Goal: Task Accomplishment & Management: Use online tool/utility

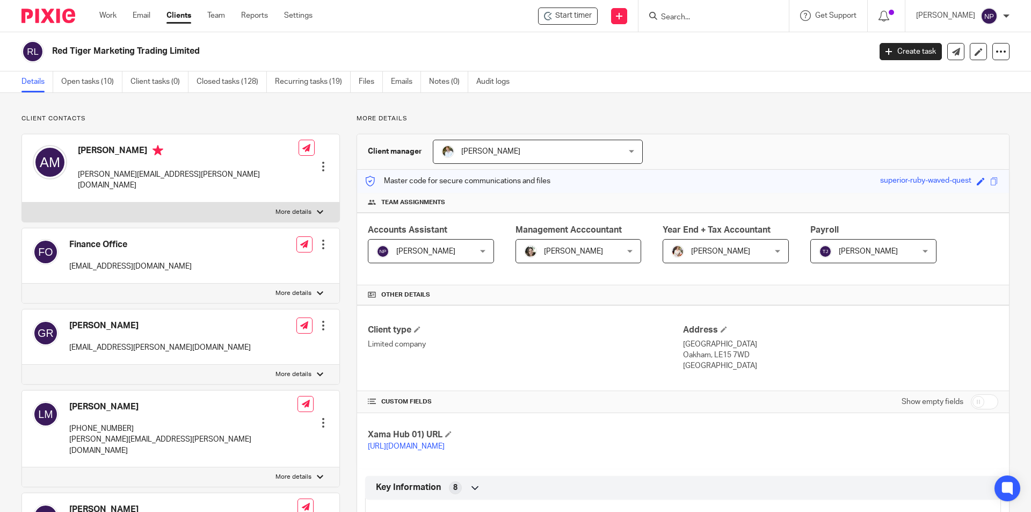
click at [689, 18] on input "Search" at bounding box center [708, 18] width 97 height 10
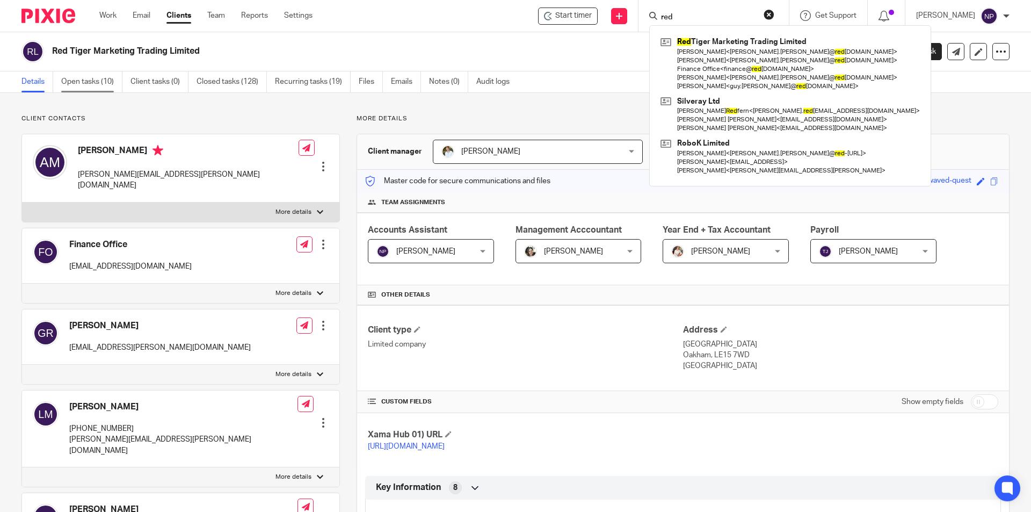
type input "red"
click at [96, 84] on link "Open tasks (10)" at bounding box center [91, 81] width 61 height 21
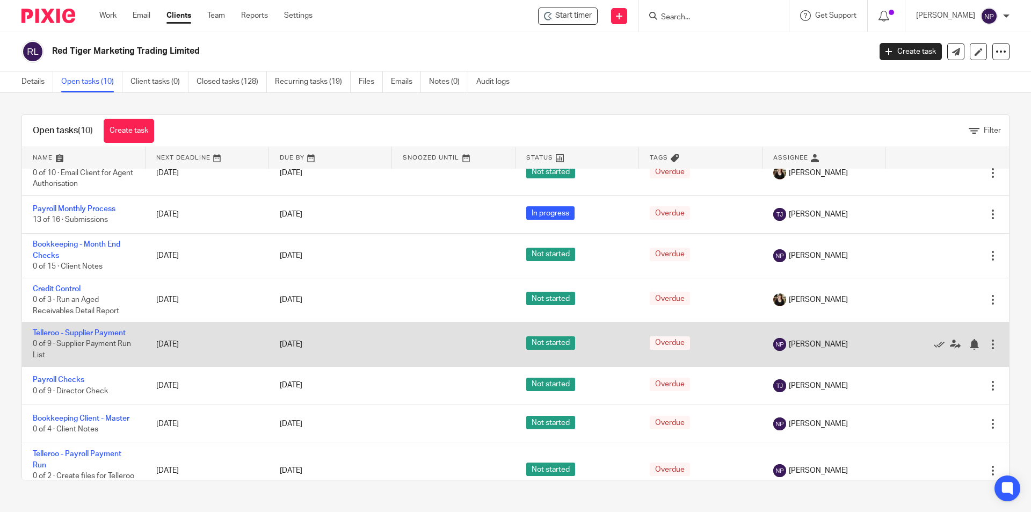
scroll to position [179, 0]
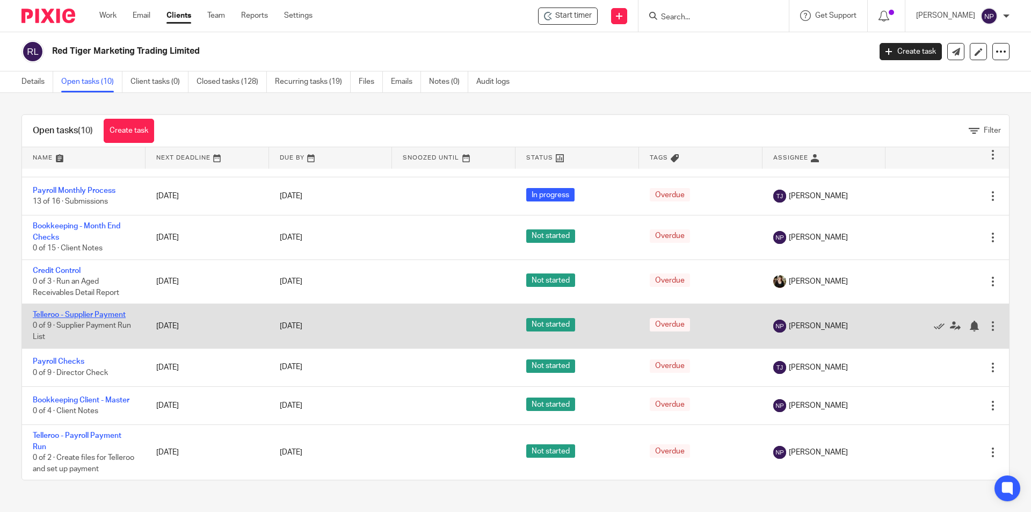
click at [112, 315] on link "Telleroo - Supplier Payment" at bounding box center [79, 315] width 93 height 8
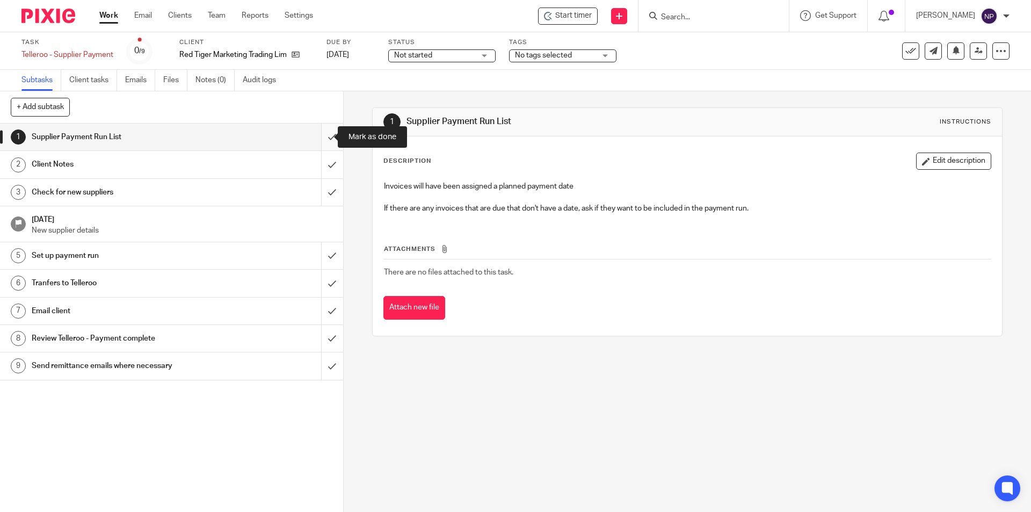
click at [321, 143] on input "submit" at bounding box center [171, 137] width 343 height 27
click at [322, 161] on input "submit" at bounding box center [171, 164] width 343 height 27
click at [322, 187] on input "submit" at bounding box center [171, 192] width 343 height 27
drag, startPoint x: 318, startPoint y: 252, endPoint x: 322, endPoint y: 290, distance: 38.3
click at [318, 252] on input "submit" at bounding box center [171, 255] width 343 height 27
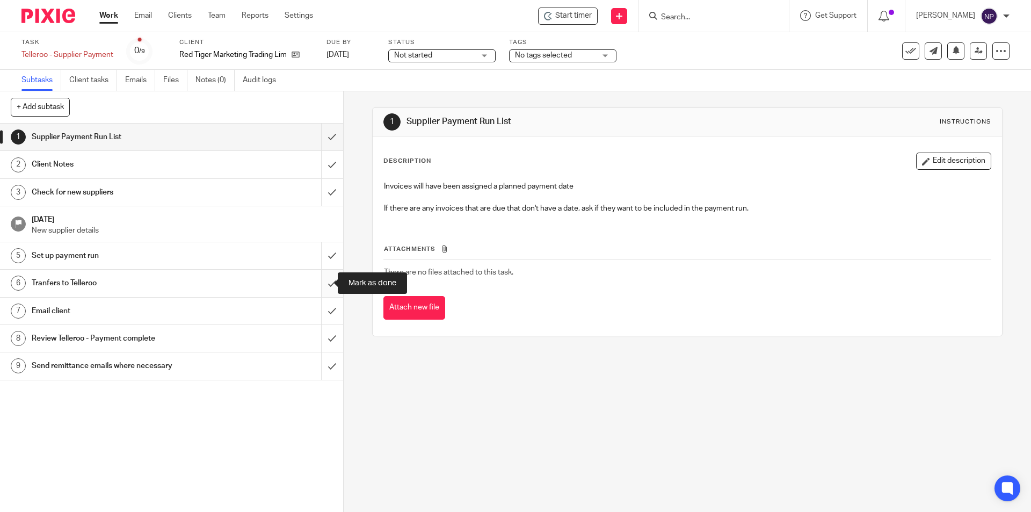
drag, startPoint x: 322, startPoint y: 294, endPoint x: 324, endPoint y: 314, distance: 20.0
click at [322, 295] on input "submit" at bounding box center [171, 283] width 343 height 27
drag, startPoint x: 324, startPoint y: 316, endPoint x: 325, endPoint y: 330, distance: 14.5
click at [324, 320] on input "submit" at bounding box center [171, 311] width 343 height 27
drag, startPoint x: 325, startPoint y: 339, endPoint x: 329, endPoint y: 362, distance: 23.3
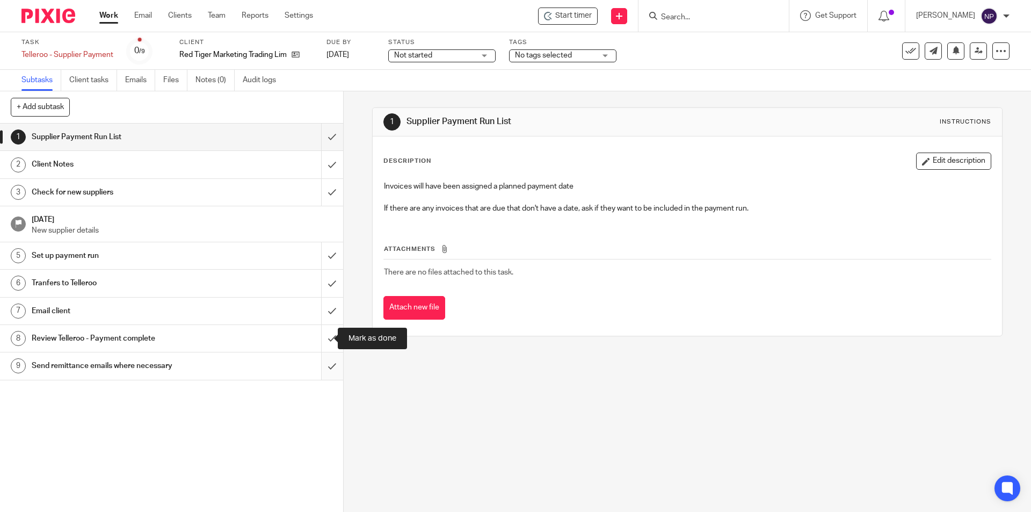
click at [325, 344] on input "submit" at bounding box center [171, 338] width 343 height 27
click at [329, 363] on input "submit" at bounding box center [171, 365] width 343 height 27
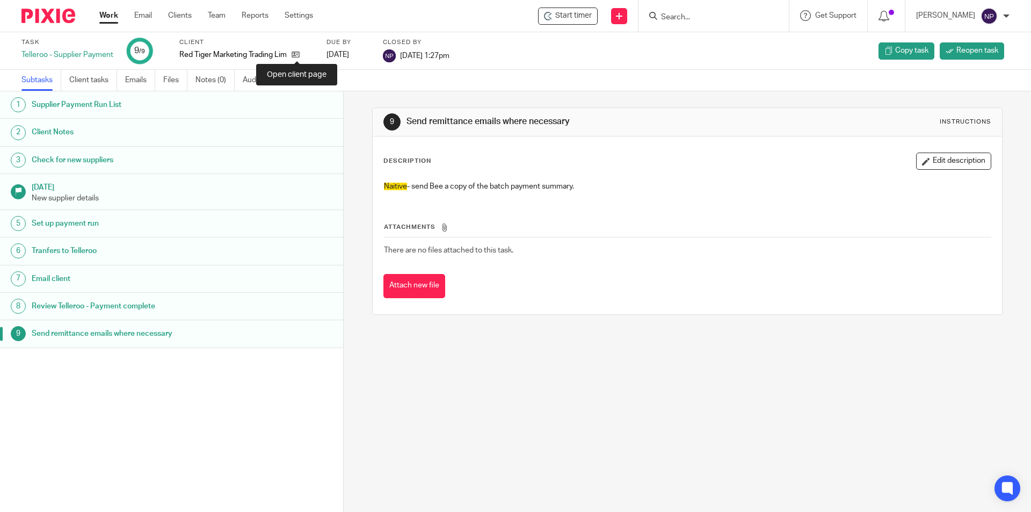
click at [294, 55] on icon at bounding box center [296, 54] width 8 height 8
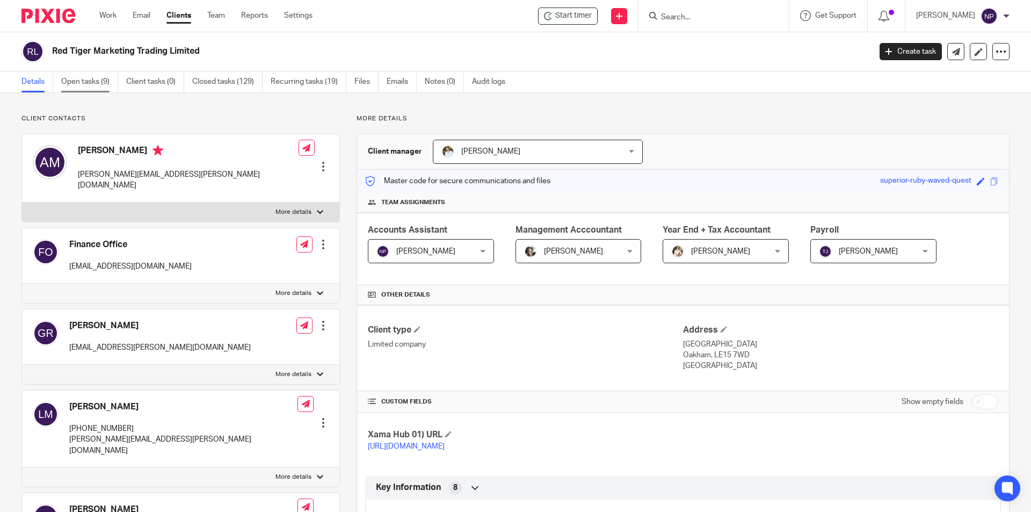
click at [90, 75] on link "Open tasks (9)" at bounding box center [89, 81] width 57 height 21
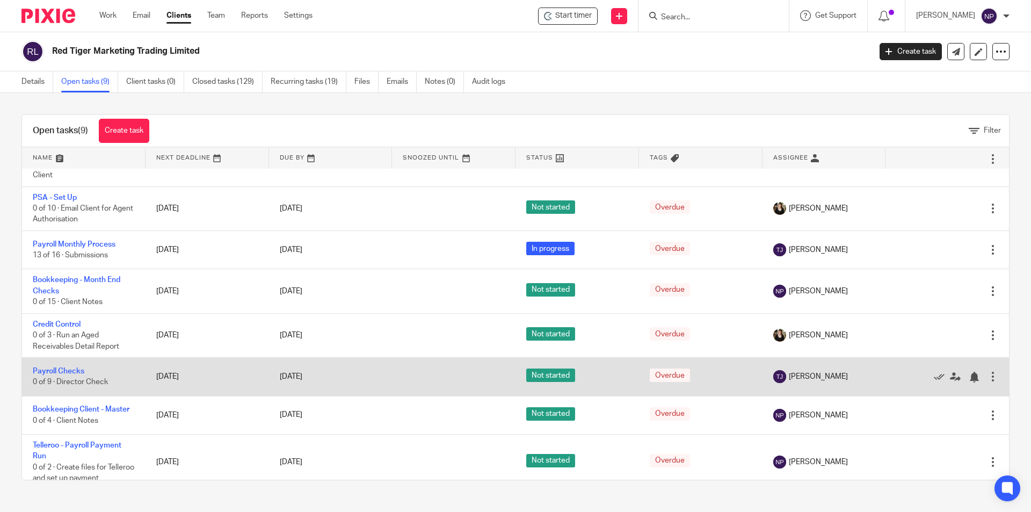
scroll to position [135, 0]
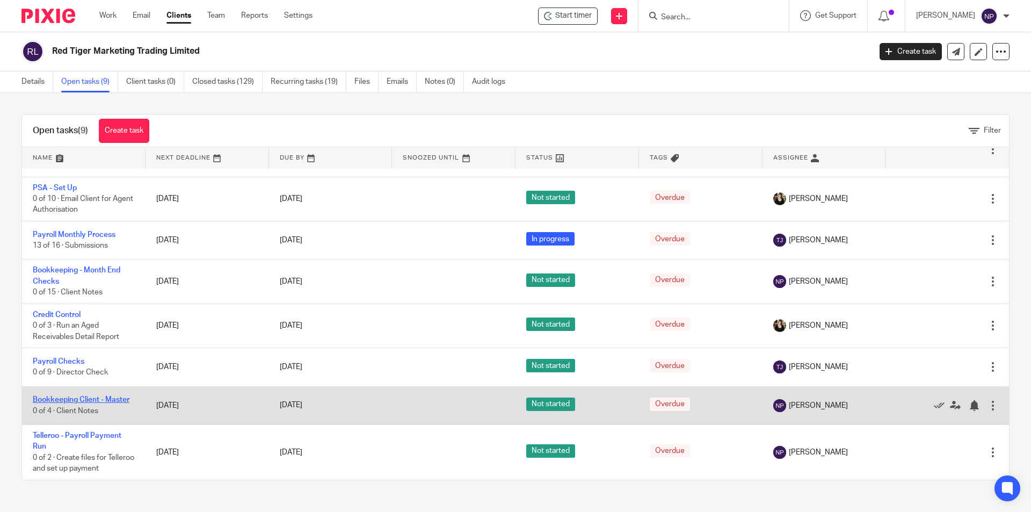
click at [112, 398] on link "Bookkeeping Client - Master" at bounding box center [81, 400] width 97 height 8
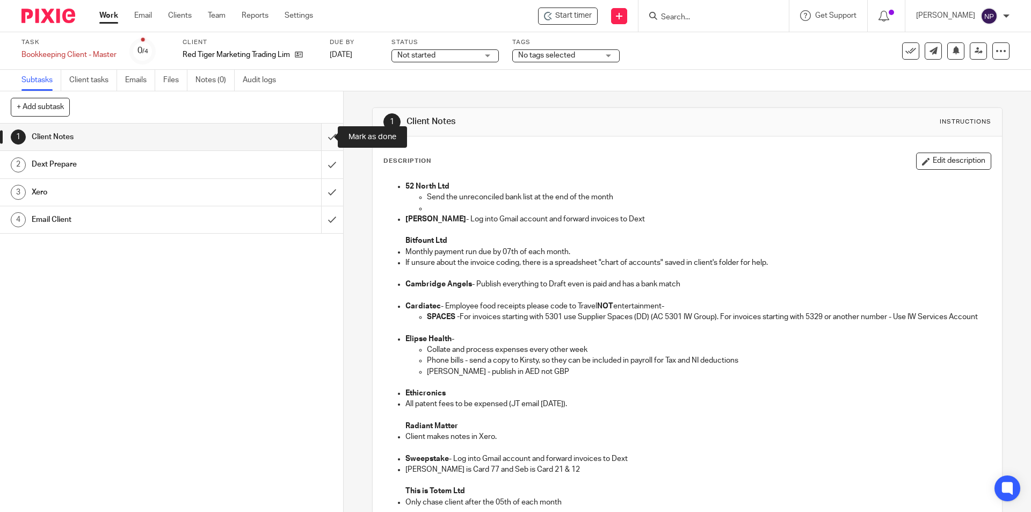
click at [320, 136] on input "submit" at bounding box center [171, 137] width 343 height 27
drag, startPoint x: 319, startPoint y: 169, endPoint x: 319, endPoint y: 190, distance: 21.5
click at [319, 169] on input "submit" at bounding box center [171, 164] width 343 height 27
click at [319, 191] on input "submit" at bounding box center [171, 192] width 343 height 27
click at [315, 215] on input "submit" at bounding box center [171, 219] width 343 height 27
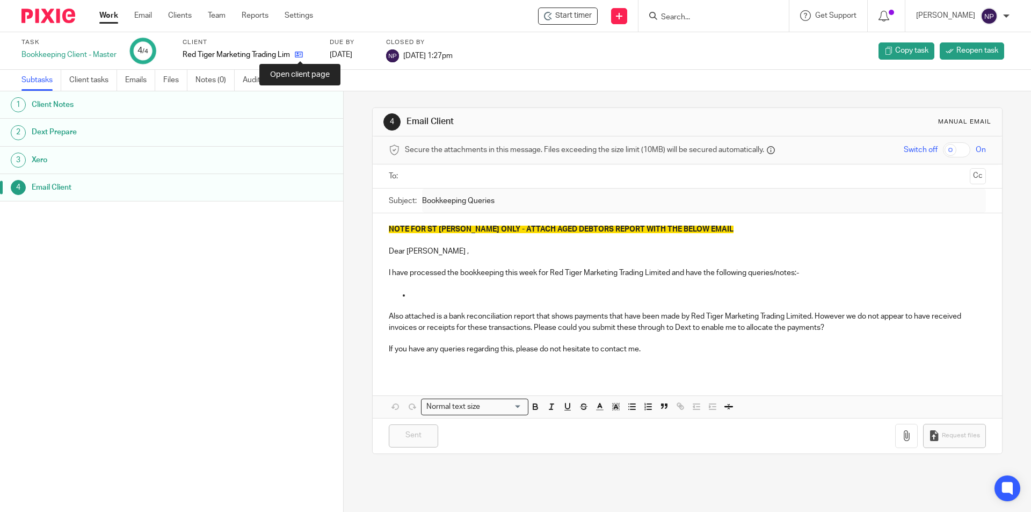
click at [301, 55] on icon at bounding box center [299, 54] width 8 height 8
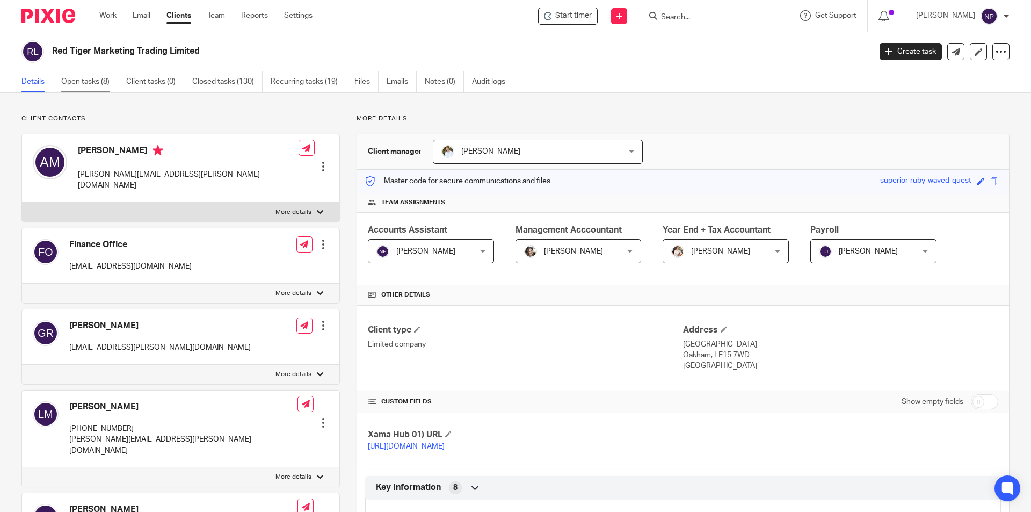
click at [100, 86] on link "Open tasks (8)" at bounding box center [89, 81] width 57 height 21
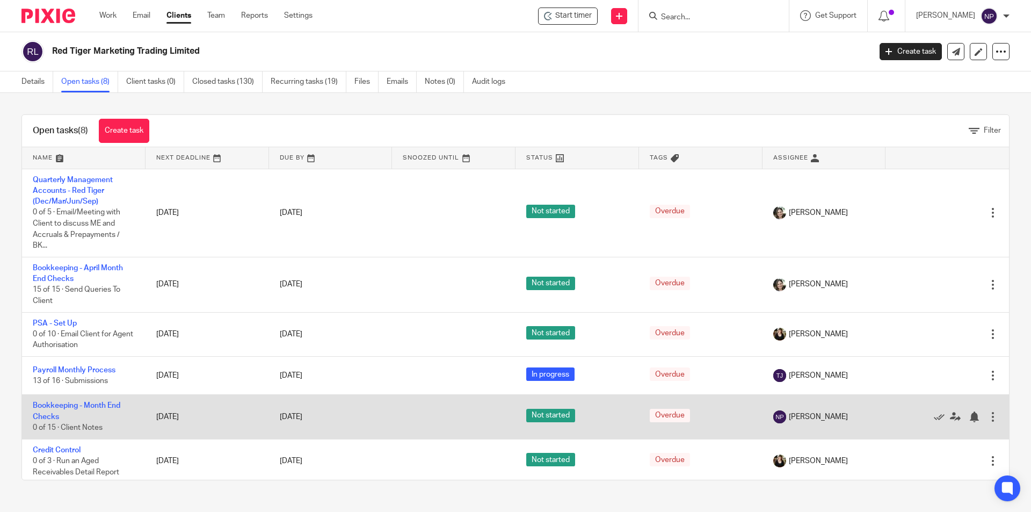
scroll to position [97, 0]
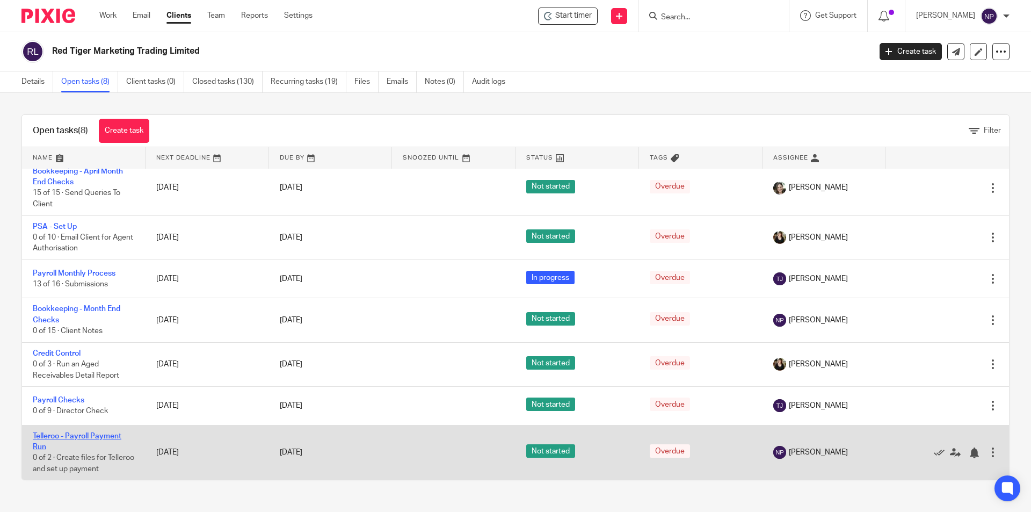
click at [96, 434] on link "Telleroo - Payroll Payment Run" at bounding box center [77, 441] width 89 height 18
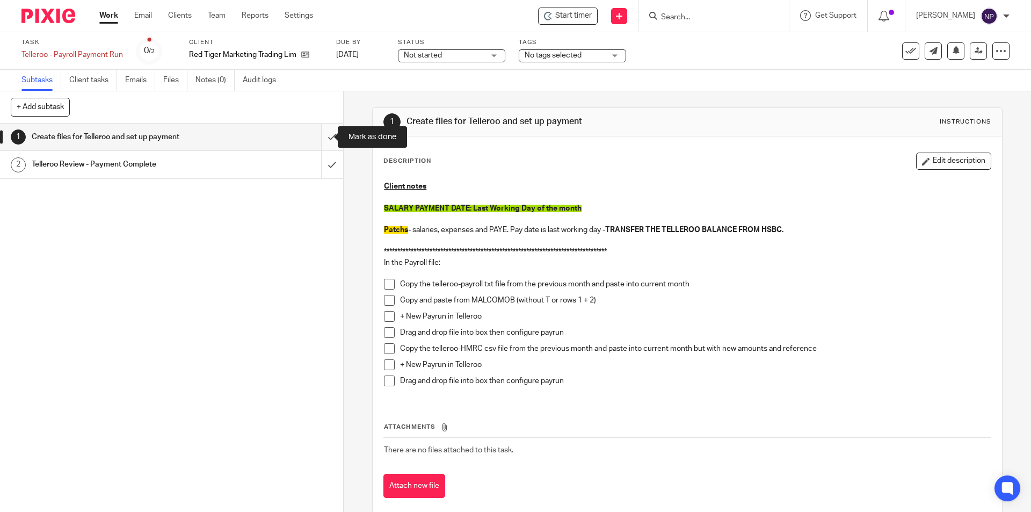
click at [328, 135] on input "submit" at bounding box center [171, 137] width 343 height 27
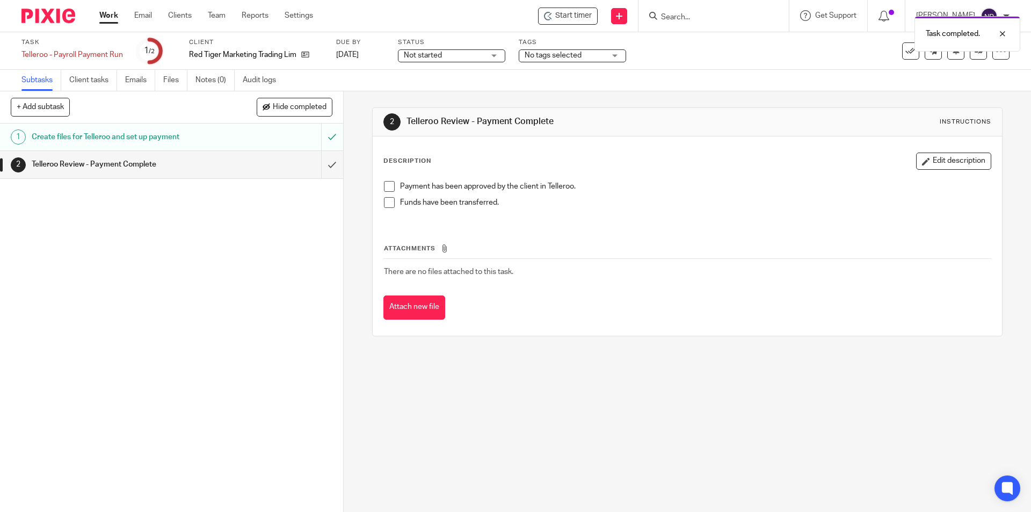
click at [466, 56] on span "Not started" at bounding box center [444, 55] width 81 height 11
click at [449, 98] on li "In progress" at bounding box center [453, 95] width 106 height 22
click at [609, 51] on div "Task completed." at bounding box center [768, 31] width 505 height 41
click at [618, 47] on div "Task completed." at bounding box center [768, 31] width 505 height 41
click at [618, 50] on div "Task completed." at bounding box center [768, 31] width 505 height 41
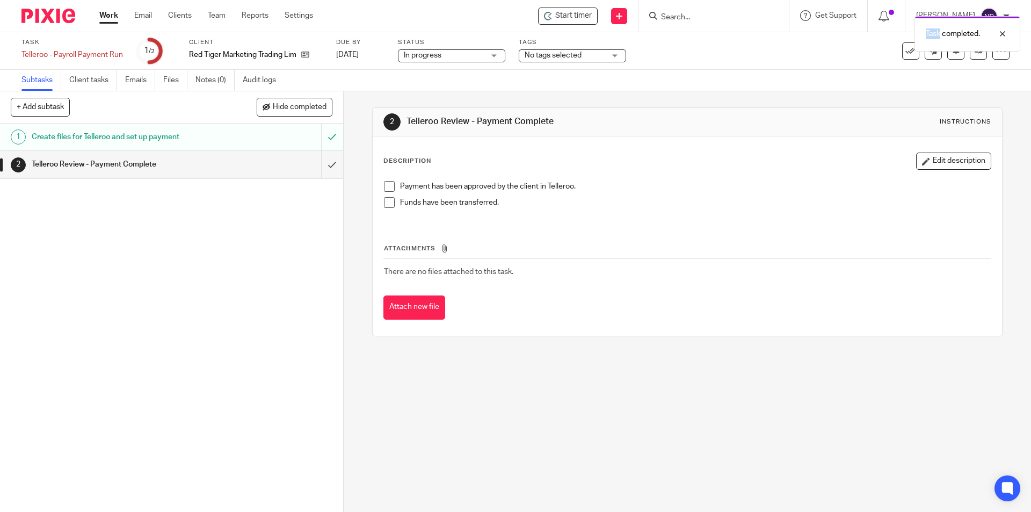
click at [618, 51] on div "Task completed." at bounding box center [768, 31] width 505 height 41
click at [612, 59] on div "No tags selected" at bounding box center [572, 55] width 107 height 13
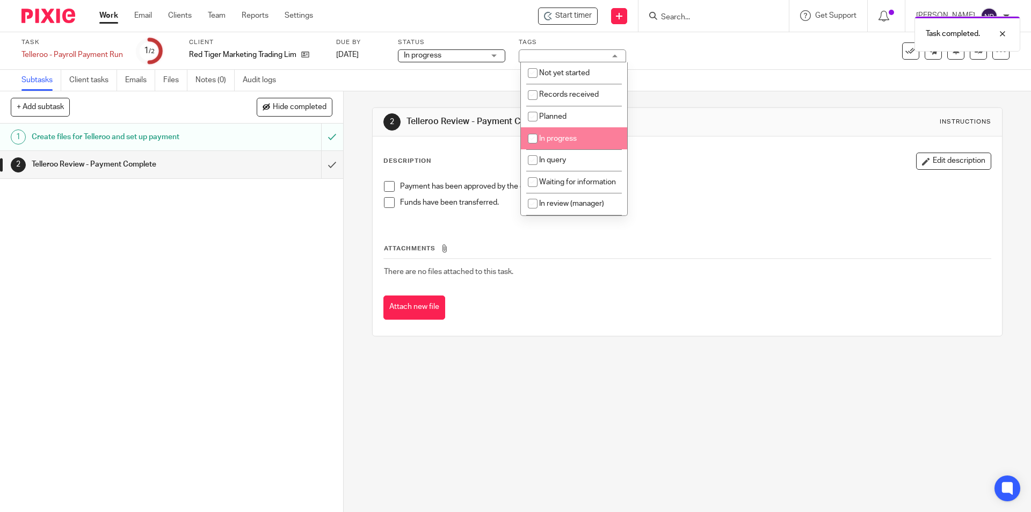
click at [596, 135] on li "In progress" at bounding box center [574, 138] width 106 height 22
checkbox input "true"
click at [951, 56] on button at bounding box center [955, 50] width 17 height 17
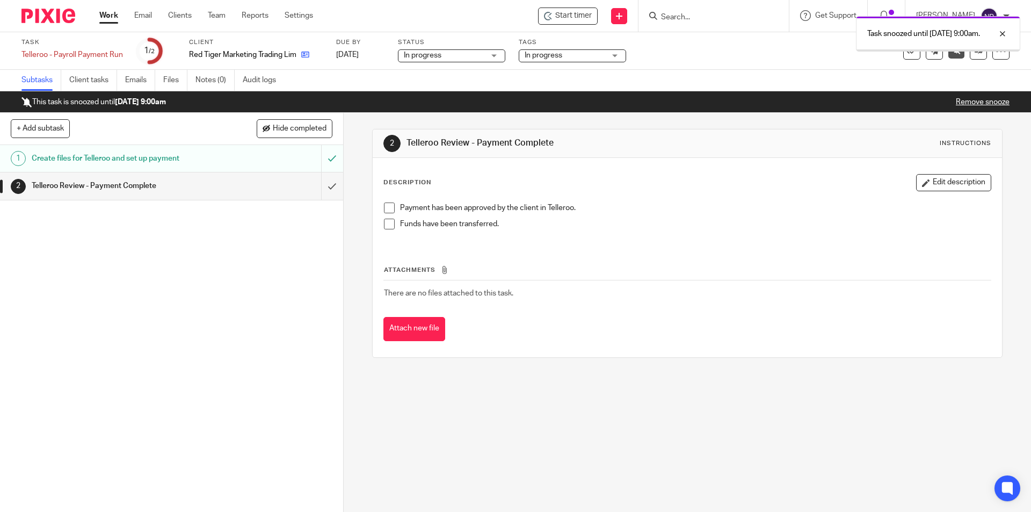
click at [302, 54] on link at bounding box center [302, 54] width 13 height 11
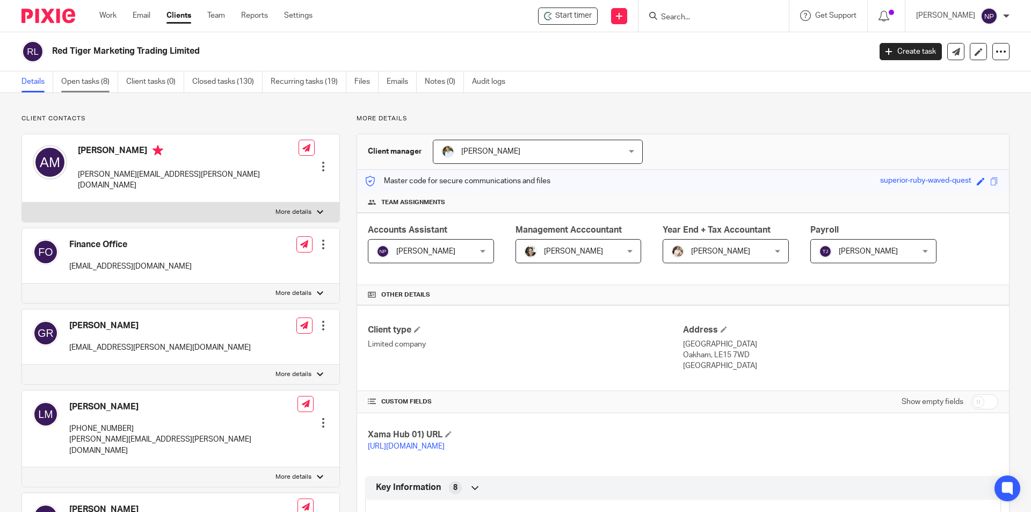
click at [104, 85] on link "Open tasks (8)" at bounding box center [89, 81] width 57 height 21
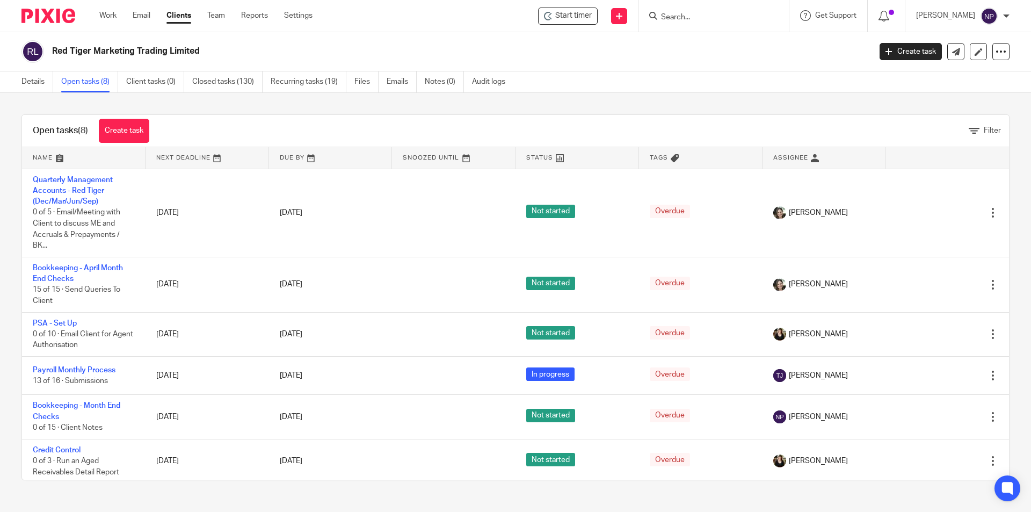
click at [678, 16] on input "Search" at bounding box center [708, 18] width 97 height 10
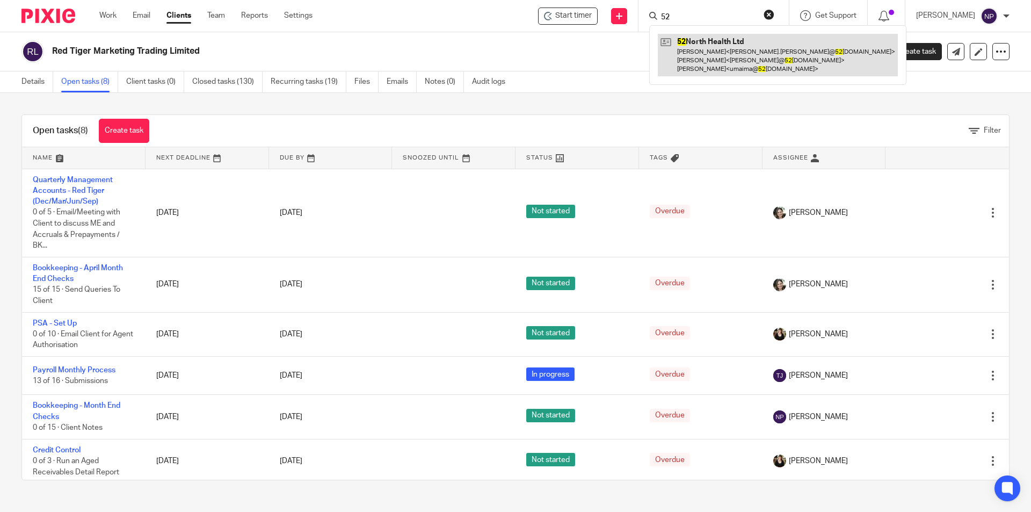
type input "52"
click at [733, 49] on link at bounding box center [778, 55] width 240 height 42
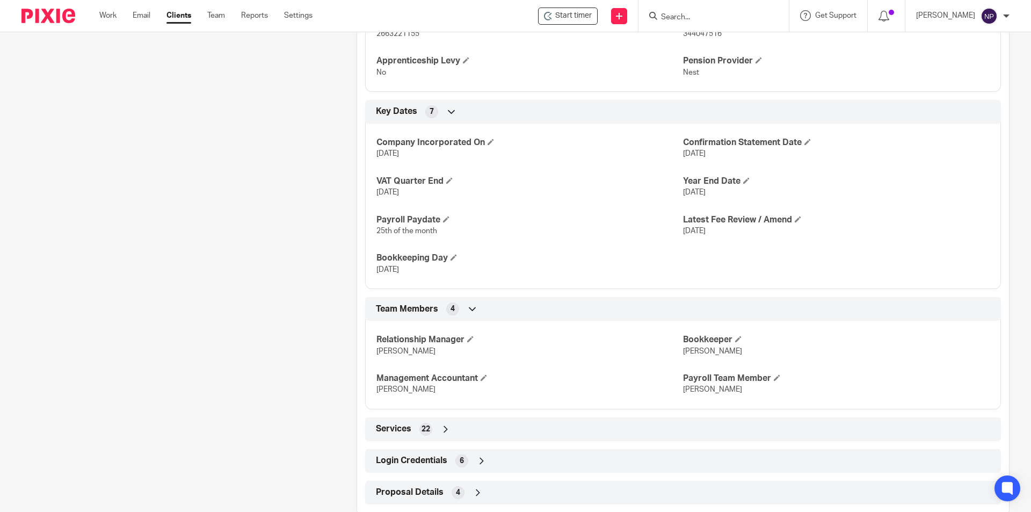
scroll to position [606, 0]
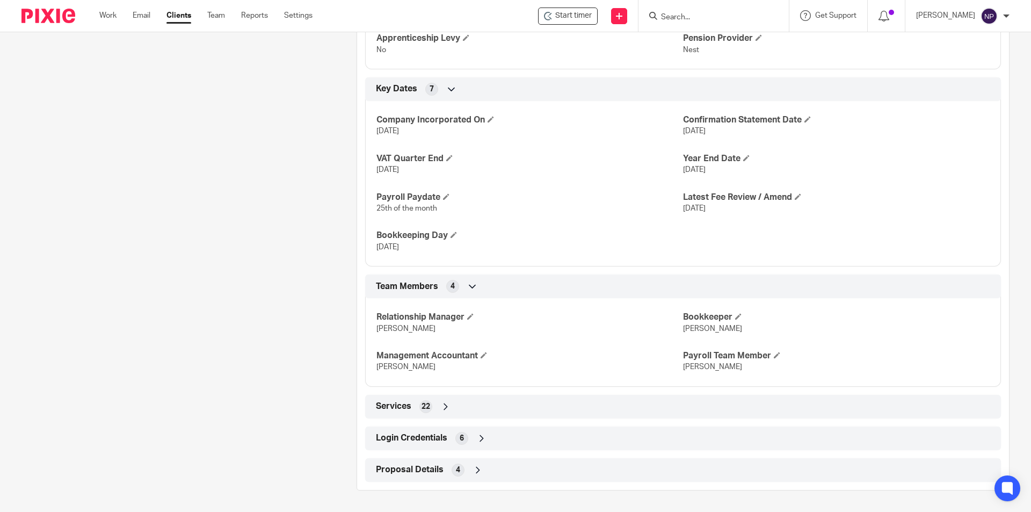
click at [547, 430] on div "Login Credentials 6" at bounding box center [683, 438] width 620 height 18
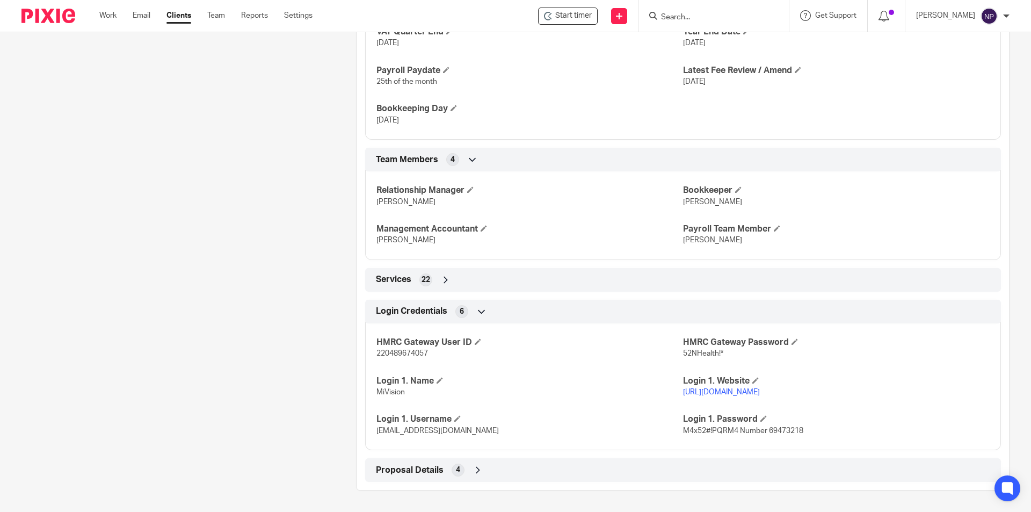
scroll to position [734, 0]
click at [427, 428] on span "[EMAIL_ADDRESS][DOMAIN_NAME]" at bounding box center [437, 431] width 122 height 8
copy p "[EMAIL_ADDRESS][DOMAIN_NAME]"
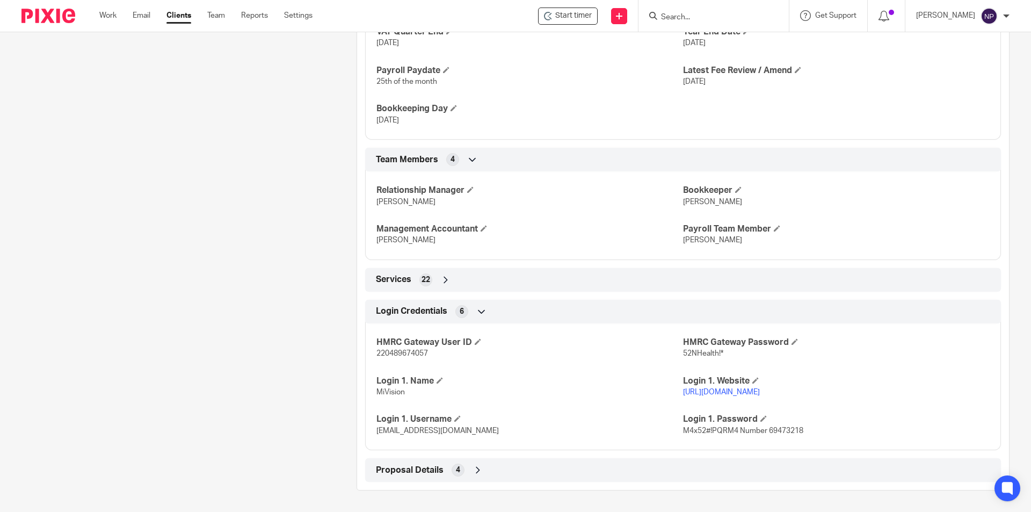
click at [716, 387] on p "[URL][DOMAIN_NAME]" at bounding box center [836, 392] width 307 height 11
click at [715, 394] on link "[URL][DOMAIN_NAME]" at bounding box center [721, 392] width 77 height 8
click at [717, 436] on div "HMRC Gateway User ID 220489674057 HMRC Gateway Password 52NHealth!* Login 1. Na…" at bounding box center [683, 382] width 636 height 135
click at [716, 433] on span "M4x52#!PQRM4 Number 69473218" at bounding box center [743, 431] width 120 height 8
click at [716, 430] on span "M4x52#!PQRM4 Number 69473218" at bounding box center [743, 431] width 120 height 8
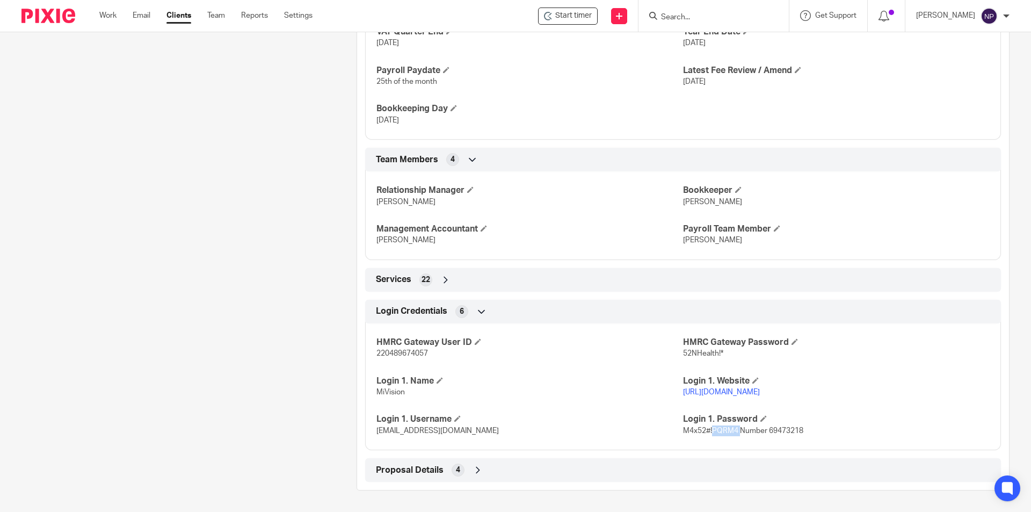
click at [716, 430] on span "M4x52#!PQRM4 Number 69473218" at bounding box center [743, 431] width 120 height 8
click at [702, 430] on span "M4x52#!PQRM4 Number 69473218" at bounding box center [743, 431] width 120 height 8
drag, startPoint x: 679, startPoint y: 429, endPoint x: 732, endPoint y: 436, distance: 54.2
click at [732, 436] on div "HMRC Gateway User ID 220489674057 HMRC Gateway Password 52NHealth!* Login 1. Na…" at bounding box center [683, 382] width 636 height 135
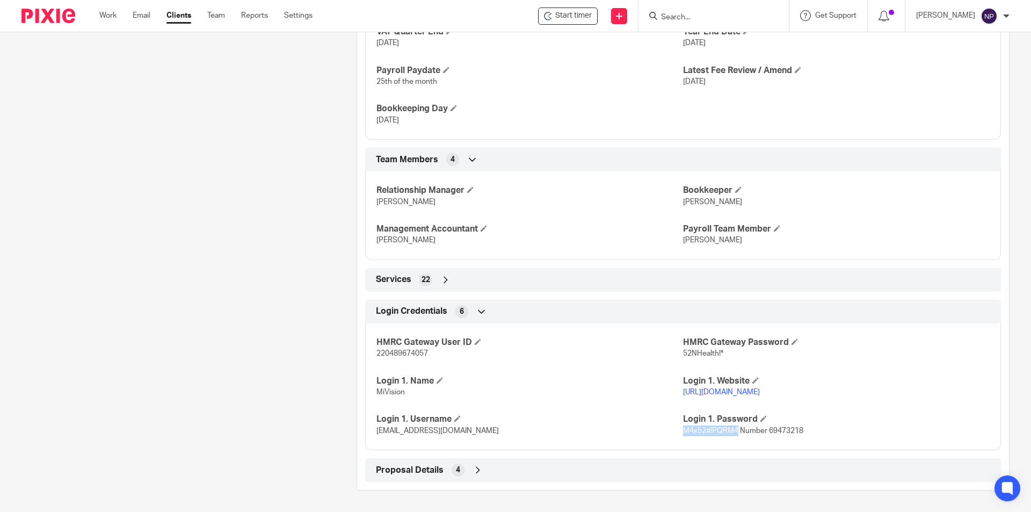
copy span "M4x52#!PQRM4"
